Goal: Transaction & Acquisition: Purchase product/service

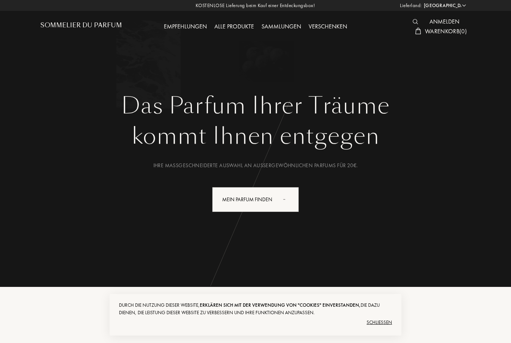
select select "DE"
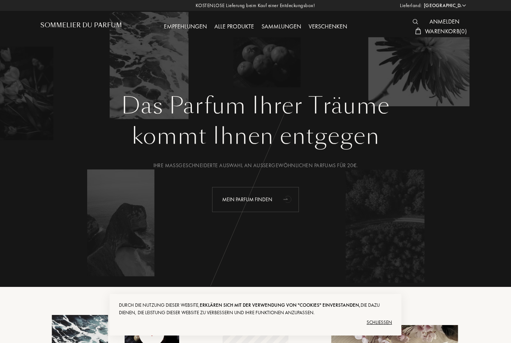
click at [277, 200] on div "Mein Parfum finden" at bounding box center [255, 199] width 87 height 25
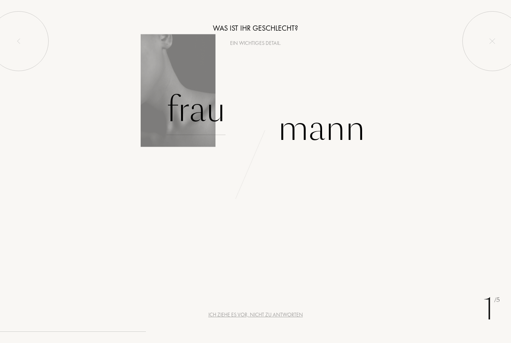
click at [198, 114] on div "Frau" at bounding box center [196, 110] width 59 height 51
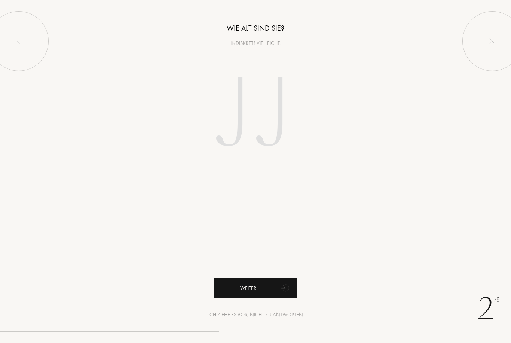
click at [270, 286] on div "Weiter" at bounding box center [255, 288] width 82 height 20
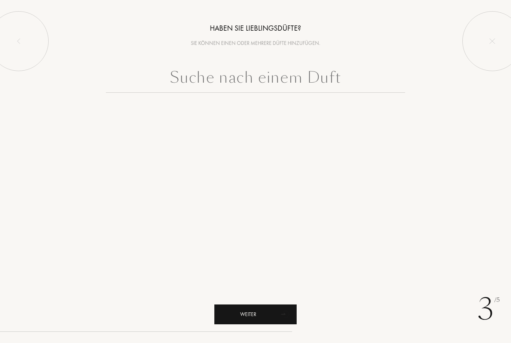
click at [268, 314] on div "Weiter" at bounding box center [255, 315] width 82 height 20
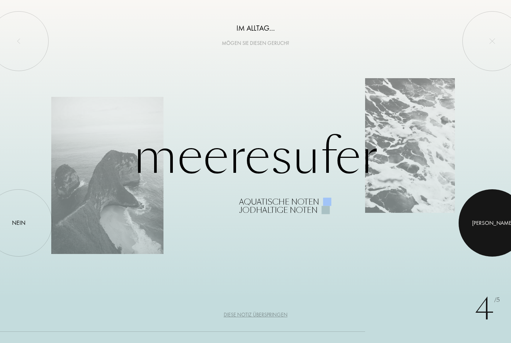
click at [494, 220] on div "[PERSON_NAME]" at bounding box center [492, 223] width 41 height 9
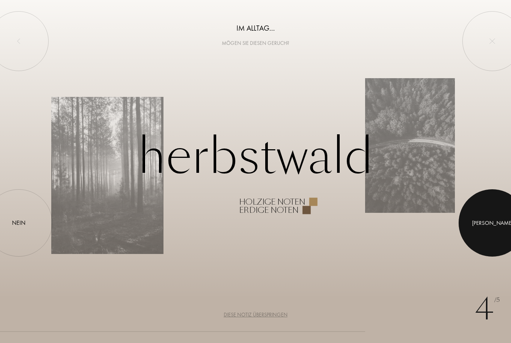
click at [493, 214] on div at bounding box center [492, 222] width 67 height 67
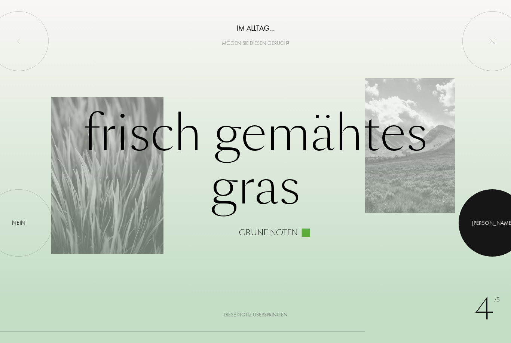
click at [490, 220] on div at bounding box center [492, 222] width 67 height 67
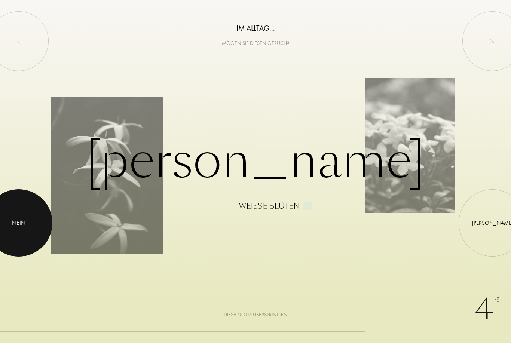
click at [23, 221] on div "Nein" at bounding box center [18, 223] width 13 height 9
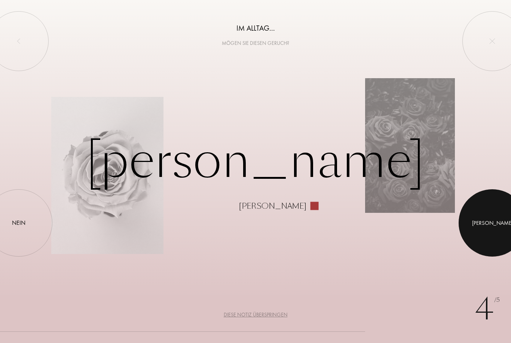
click at [495, 219] on div at bounding box center [492, 222] width 67 height 67
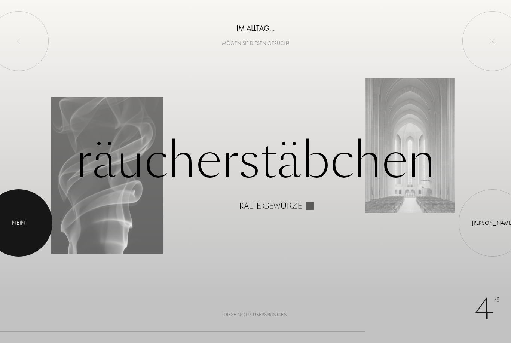
click at [20, 221] on div "Nein" at bounding box center [18, 223] width 13 height 9
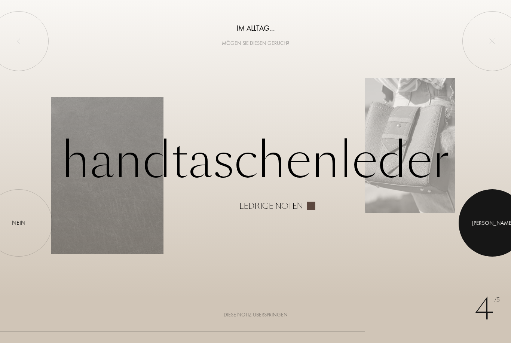
click at [493, 219] on div "[PERSON_NAME]" at bounding box center [492, 223] width 41 height 9
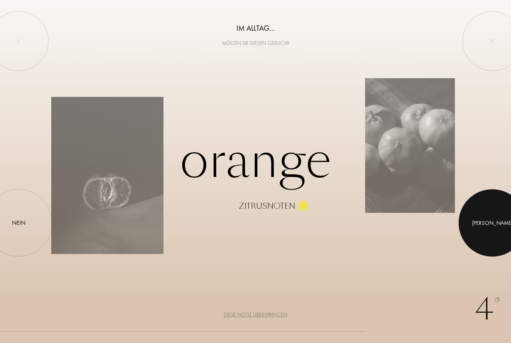
click at [500, 218] on div at bounding box center [492, 222] width 67 height 67
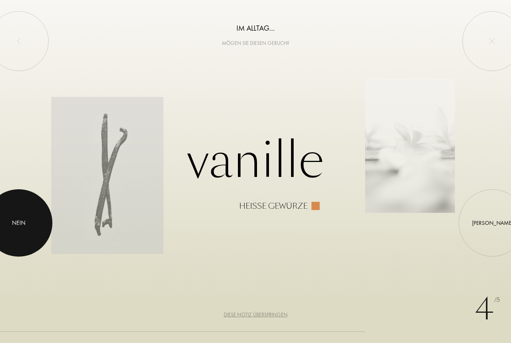
click at [21, 228] on div at bounding box center [18, 222] width 67 height 67
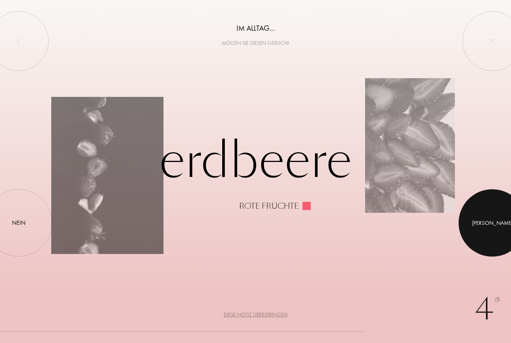
click at [491, 210] on div at bounding box center [492, 222] width 67 height 67
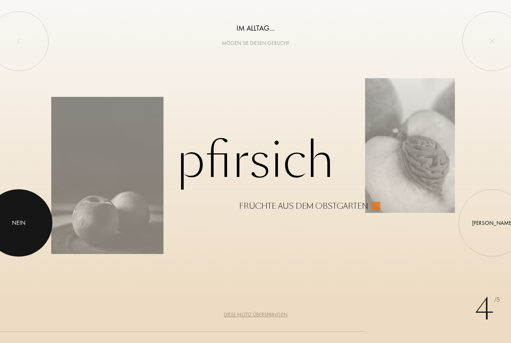
click at [22, 220] on div "Nein" at bounding box center [18, 223] width 13 height 9
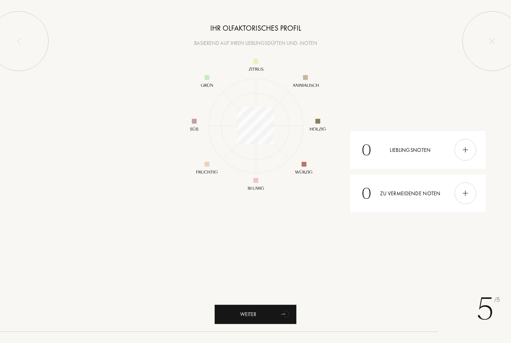
scroll to position [109, 109]
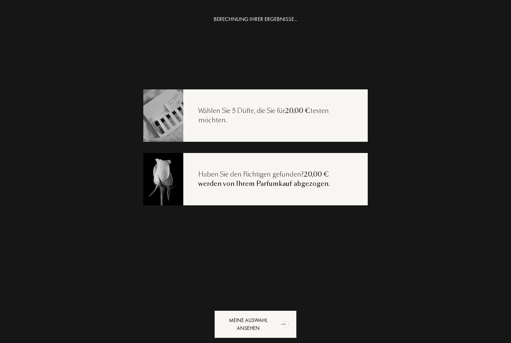
click at [328, 114] on div "Wählen Sie 5 Düfte, die Sie für 20,00 € testen möchten." at bounding box center [275, 115] width 185 height 19
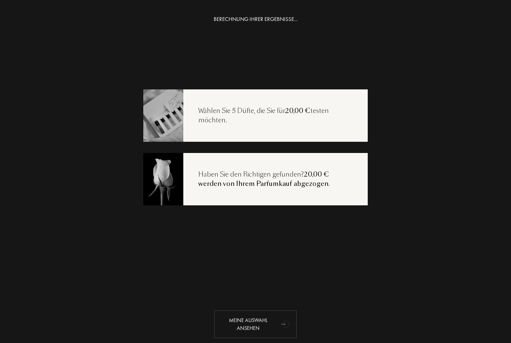
click at [271, 324] on div "Meine Auswahl ansehen" at bounding box center [255, 325] width 82 height 28
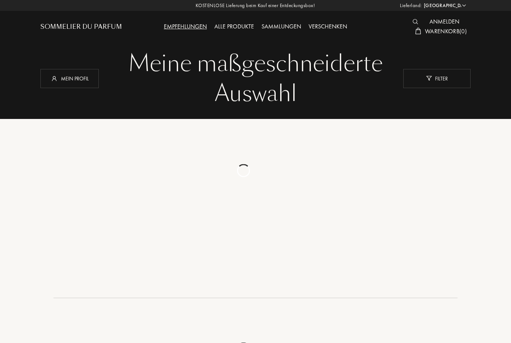
select select "DE"
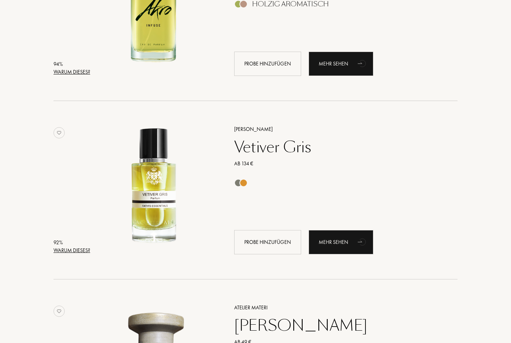
scroll to position [376, 0]
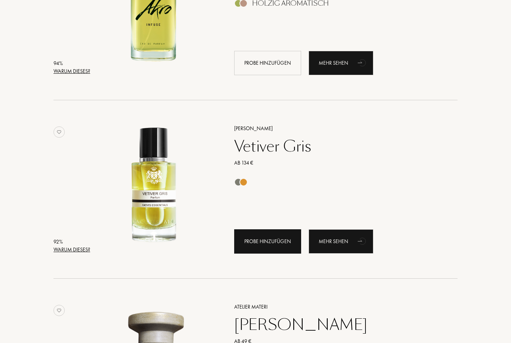
click at [277, 243] on div "Probe hinzufügen" at bounding box center [267, 242] width 67 height 24
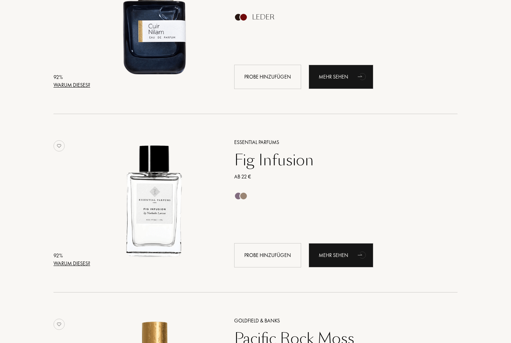
scroll to position [721, 0]
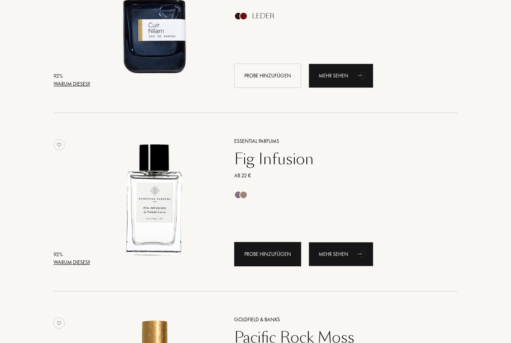
click at [281, 254] on div "Probe hinzufügen" at bounding box center [267, 255] width 67 height 24
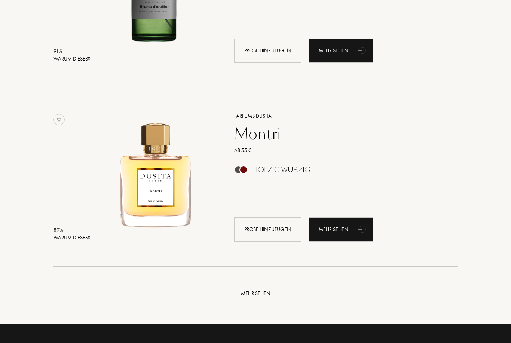
scroll to position [1640, 0]
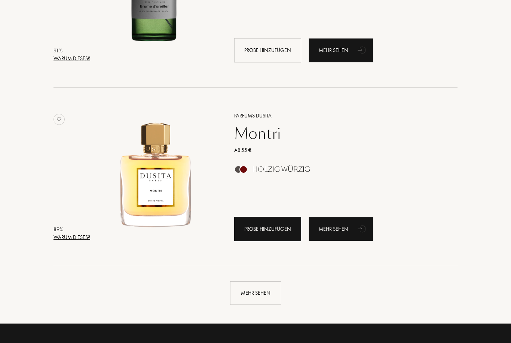
click at [281, 229] on div "Probe hinzufügen" at bounding box center [267, 229] width 67 height 24
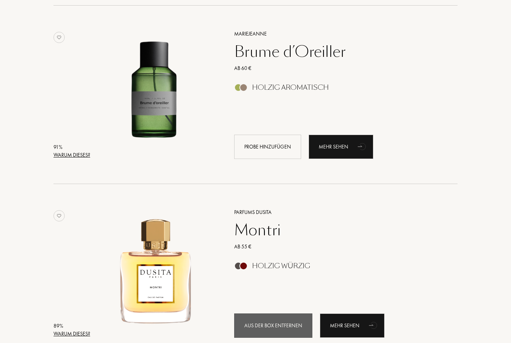
scroll to position [1544, 0]
click at [290, 325] on div "Aus der Box entfernen" at bounding box center [273, 326] width 78 height 24
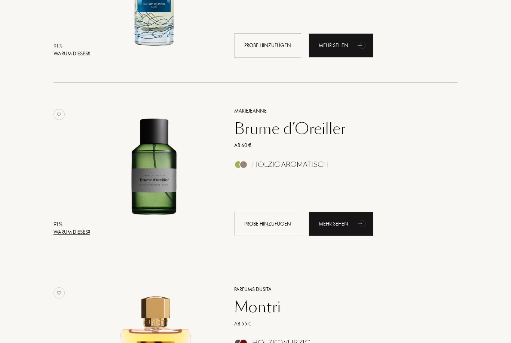
scroll to position [1466, 0]
click at [276, 220] on div "Probe hinzufügen" at bounding box center [267, 224] width 67 height 24
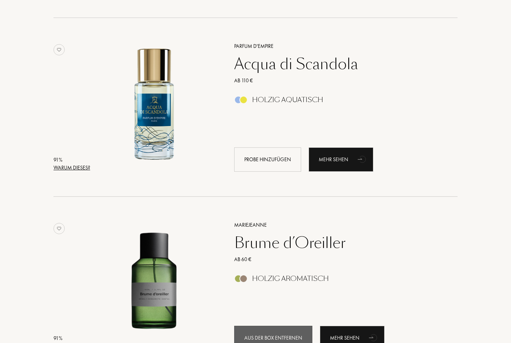
scroll to position [1336, 0]
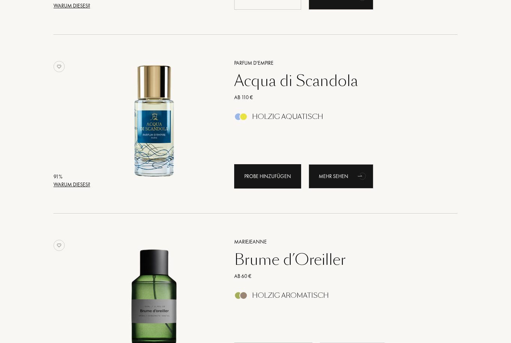
click at [279, 176] on div "Probe hinzufügen" at bounding box center [267, 176] width 67 height 24
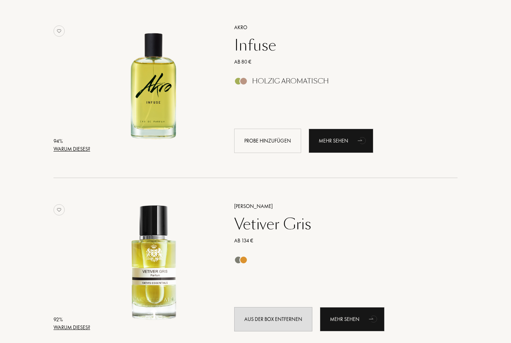
scroll to position [299, 0]
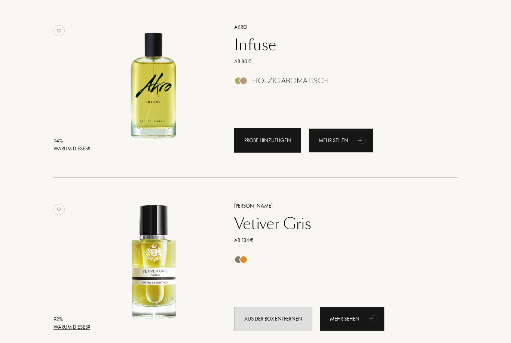
click at [277, 138] on div "Probe hinzufügen" at bounding box center [267, 141] width 67 height 24
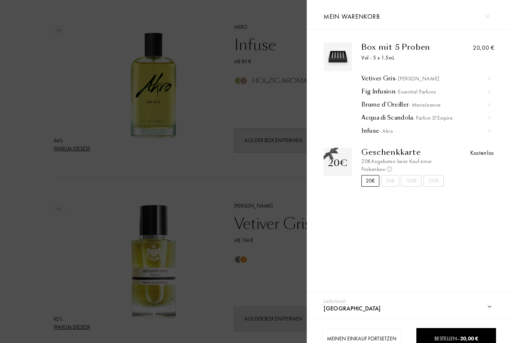
click at [276, 277] on div at bounding box center [153, 183] width 307 height 367
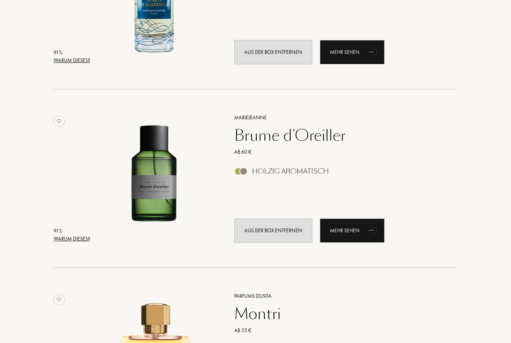
scroll to position [1455, 0]
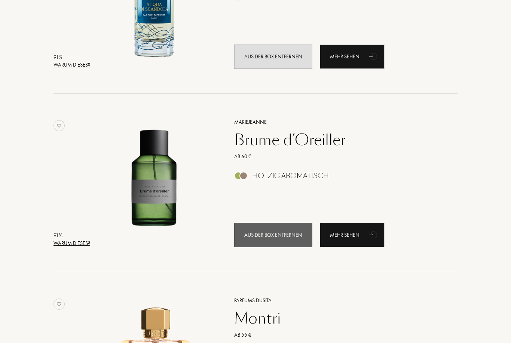
click at [298, 238] on div "Aus der Box entfernen" at bounding box center [273, 235] width 78 height 24
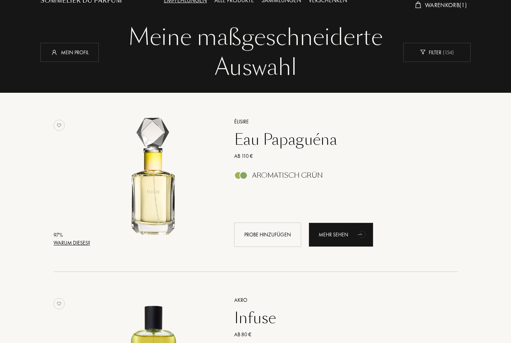
scroll to position [25, 0]
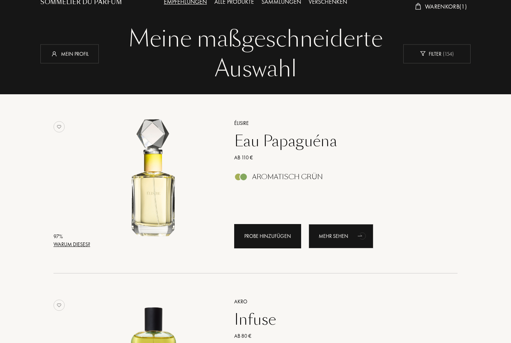
click at [275, 233] on div "Probe hinzufügen" at bounding box center [267, 236] width 67 height 24
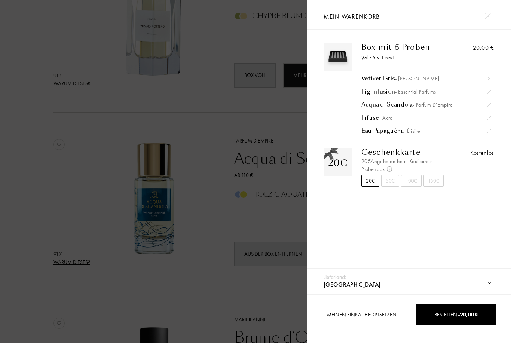
scroll to position [1257, 0]
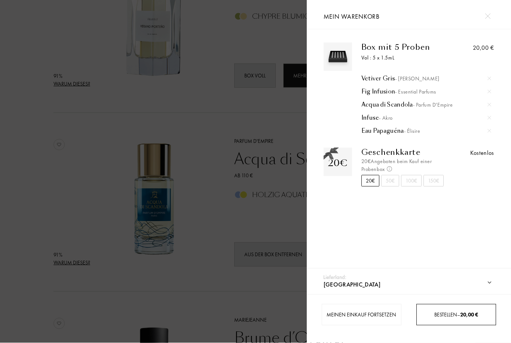
click at [461, 314] on span "20,00 €" at bounding box center [469, 314] width 18 height 7
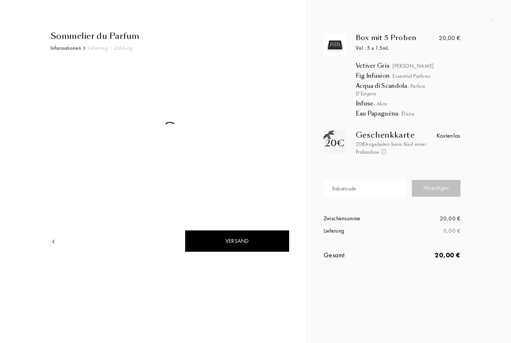
select select "DE"
